Goal: Task Accomplishment & Management: Manage account settings

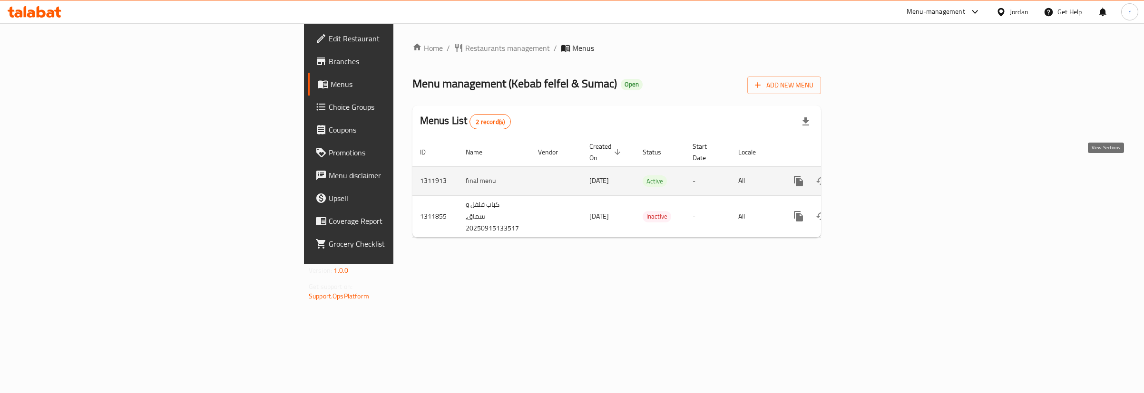
click at [873, 175] on icon "enhanced table" at bounding box center [866, 180] width 11 height 11
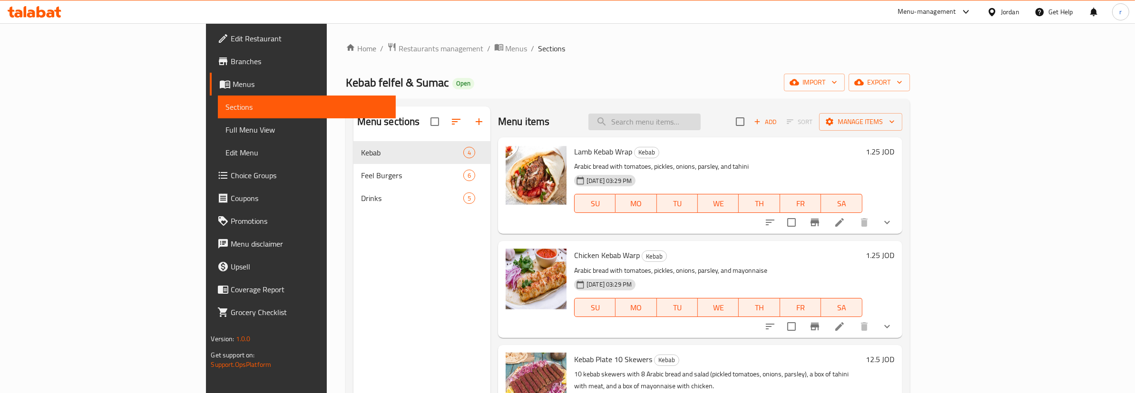
click at [701, 120] on input "search" at bounding box center [644, 122] width 112 height 17
paste input "Cheese burger"
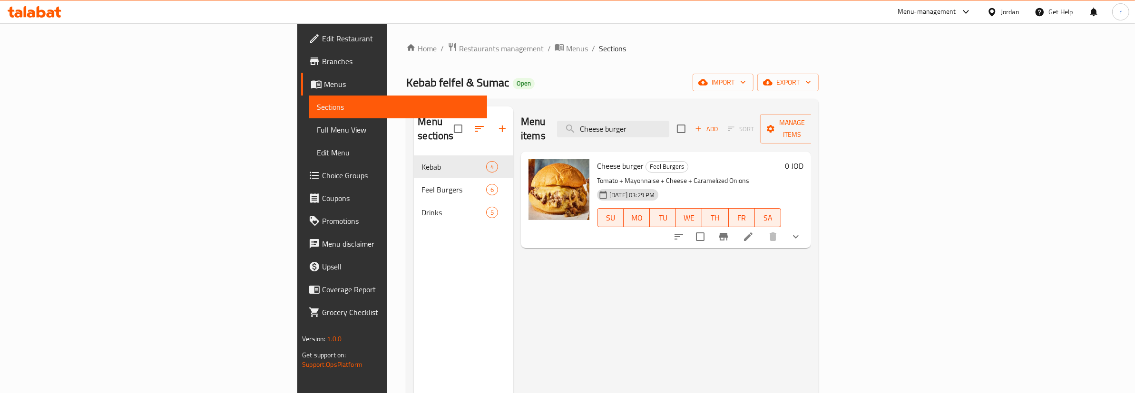
type input "Cheese burger"
click at [754, 231] on icon at bounding box center [747, 236] width 11 height 11
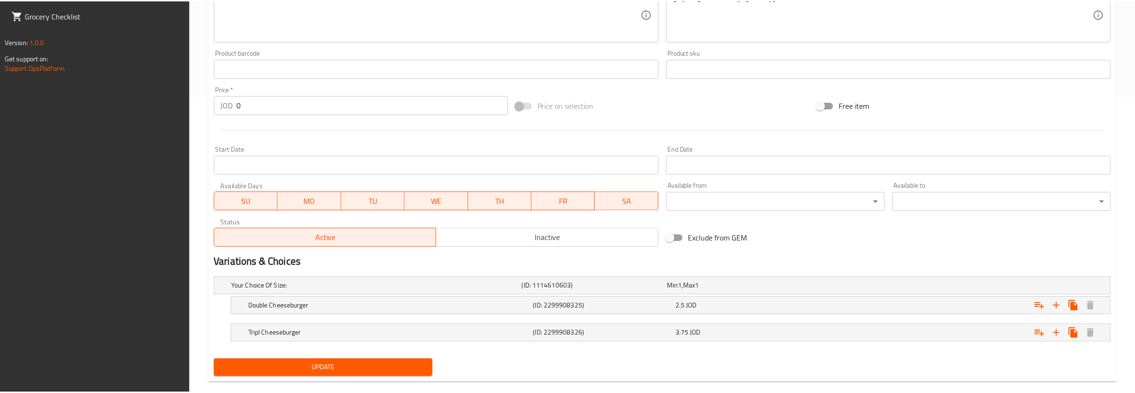
scroll to position [314, 0]
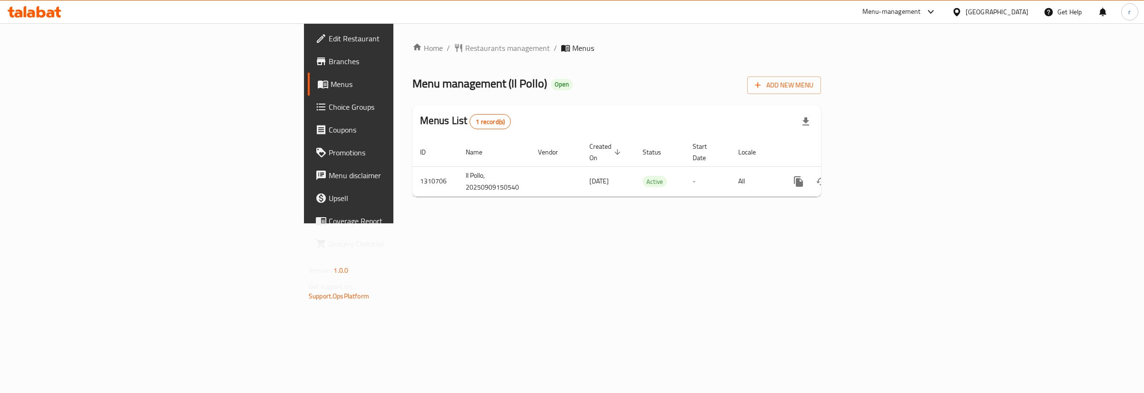
click at [329, 106] on span "Choice Groups" at bounding box center [408, 106] width 159 height 11
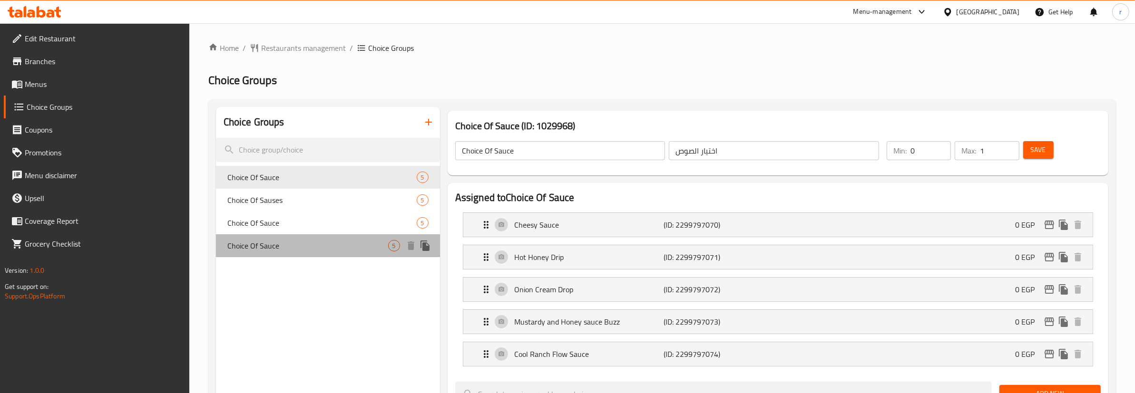
click at [257, 241] on span "Choice Of Sauce" at bounding box center [307, 245] width 161 height 11
type input "1"
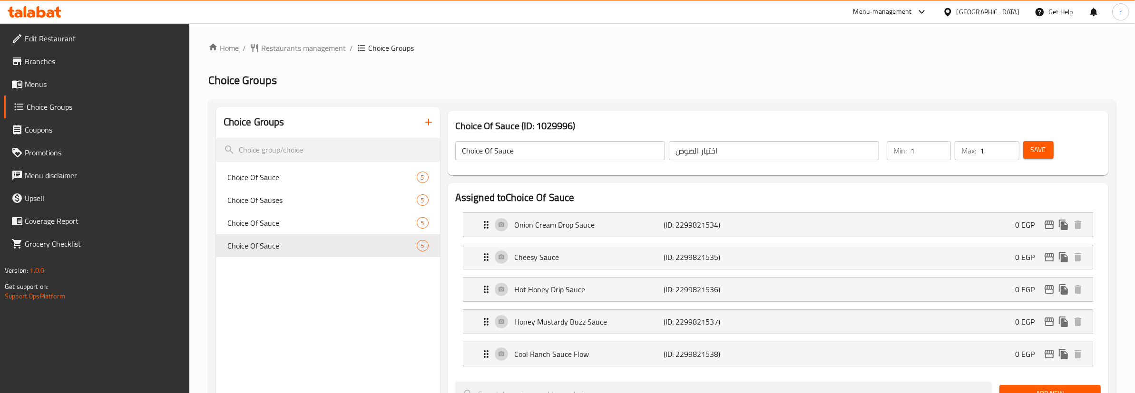
drag, startPoint x: 742, startPoint y: 88, endPoint x: 859, endPoint y: 115, distance: 120.0
click at [297, 44] on span "Restaurants management" at bounding box center [303, 47] width 85 height 11
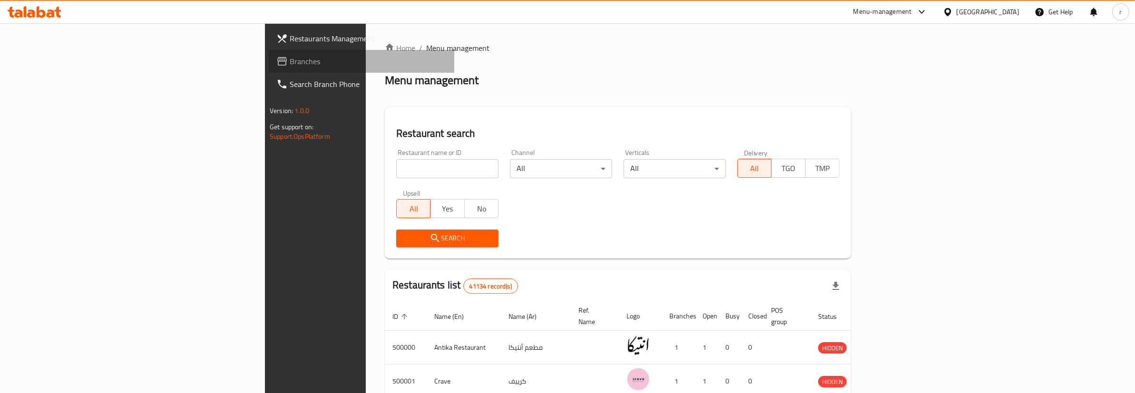
click at [269, 55] on link "Branches" at bounding box center [361, 61] width 185 height 23
